Goal: Task Accomplishment & Management: Manage account settings

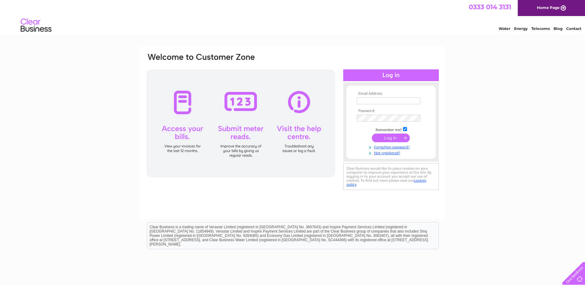
type input "[EMAIL_ADDRESS][DOMAIN_NAME]"
click at [385, 135] on input "submit" at bounding box center [391, 138] width 38 height 9
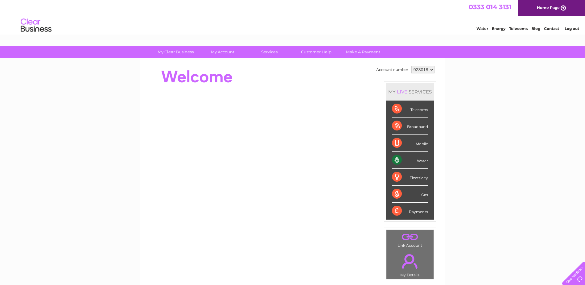
click at [419, 162] on div "Water" at bounding box center [410, 160] width 36 height 17
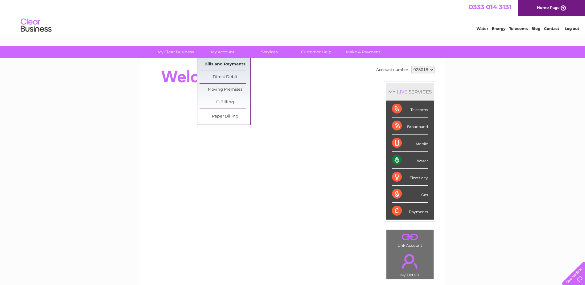
click at [210, 64] on link "Bills and Payments" at bounding box center [225, 64] width 51 height 12
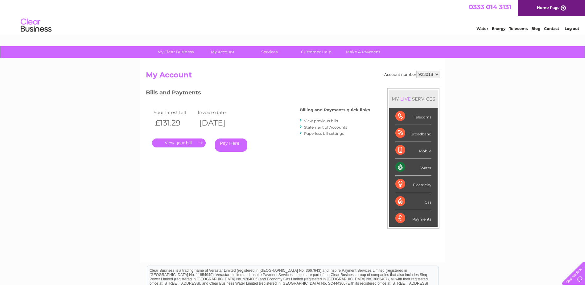
click at [180, 142] on link "." at bounding box center [179, 142] width 54 height 9
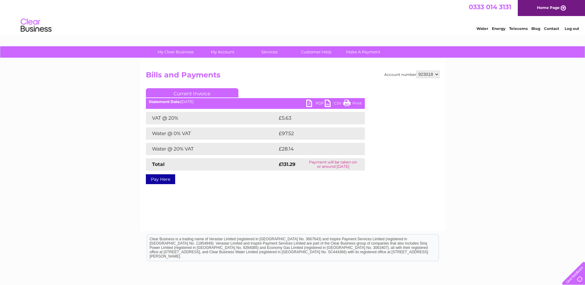
click at [308, 102] on link "PDF" at bounding box center [315, 104] width 19 height 9
